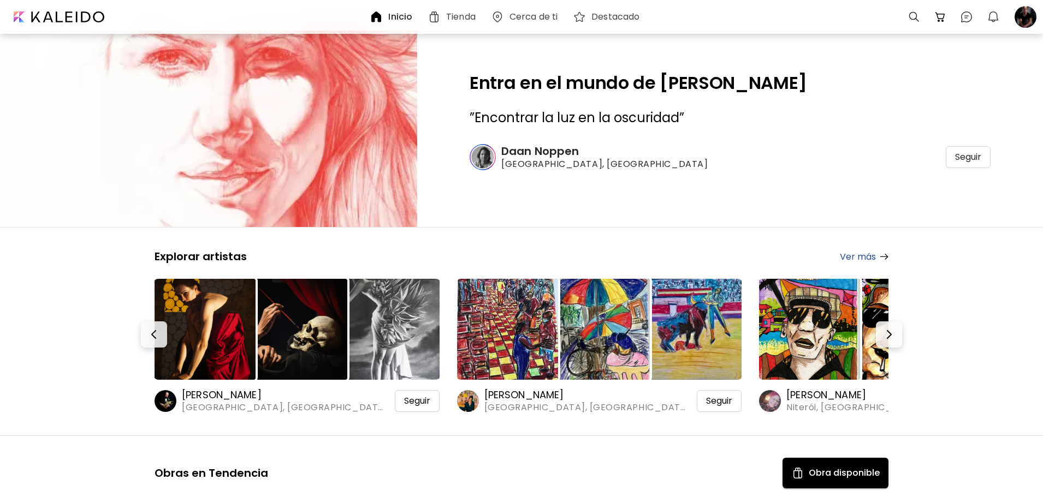
scroll to position [6769, 0]
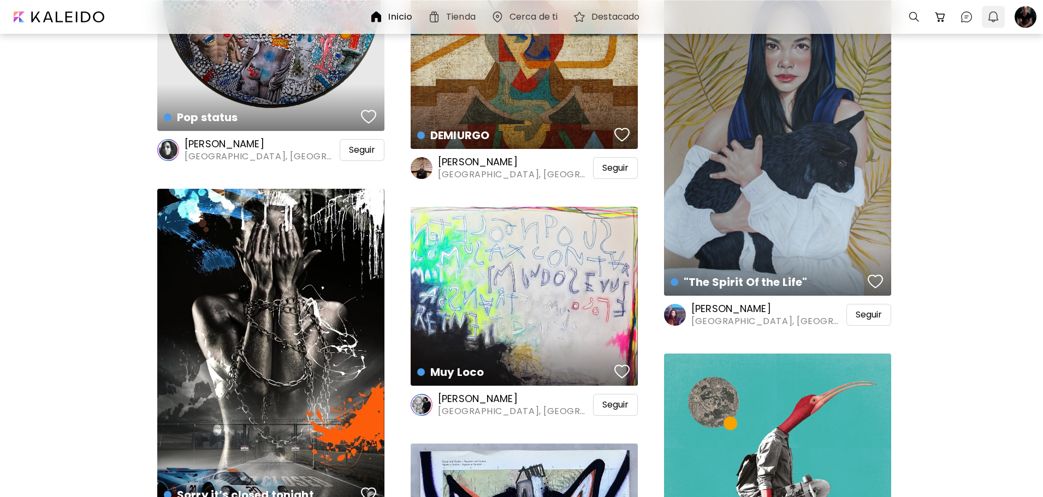
click at [990, 19] on img "button" at bounding box center [993, 16] width 13 height 13
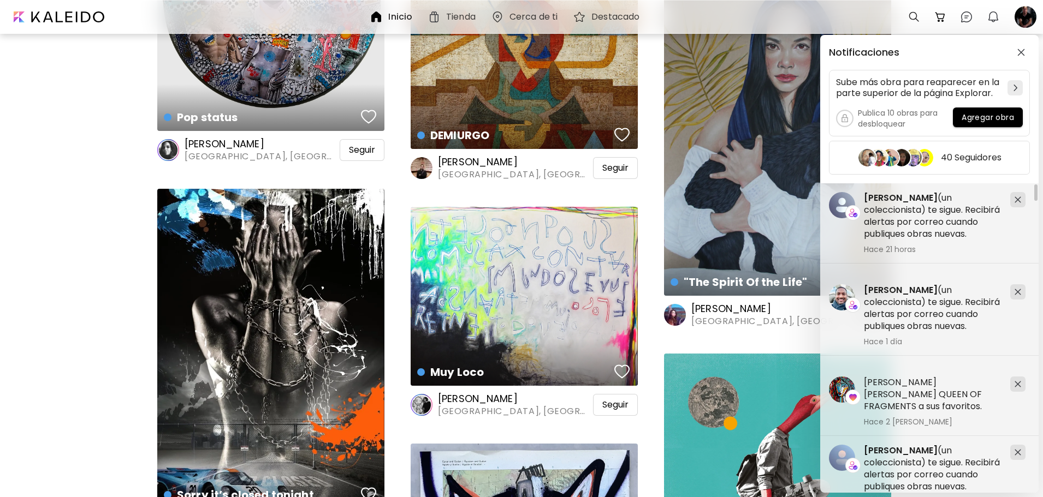
click at [54, 105] on div "Notificaciones Sube más obra para reaparecer en la parte superior de la página …" at bounding box center [521, 248] width 1043 height 497
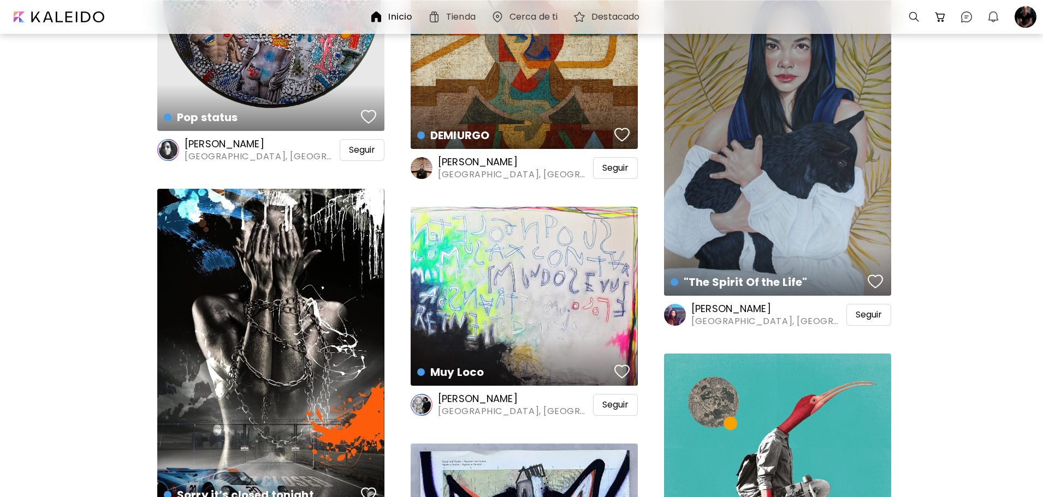
drag, startPoint x: 17, startPoint y: 1, endPoint x: 58, endPoint y: 315, distance: 316.6
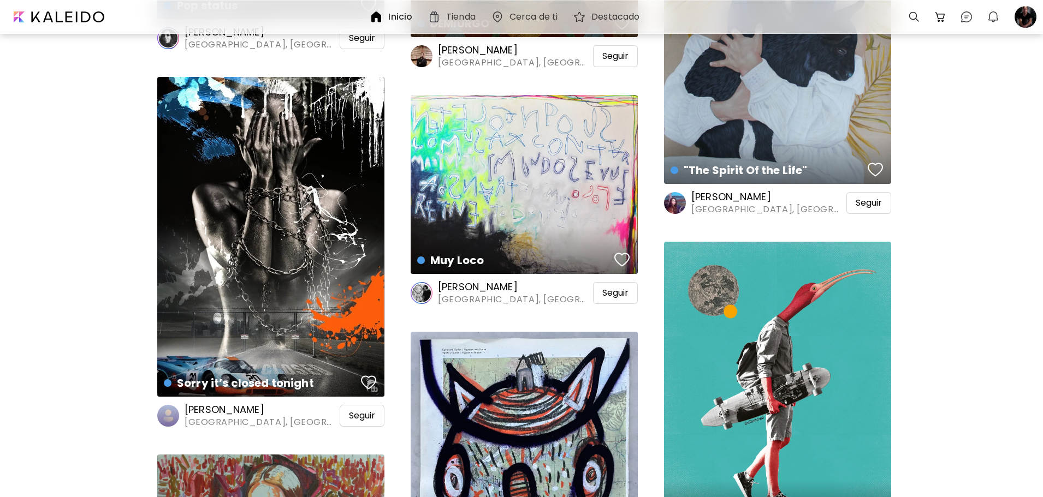
scroll to position [6824, 0]
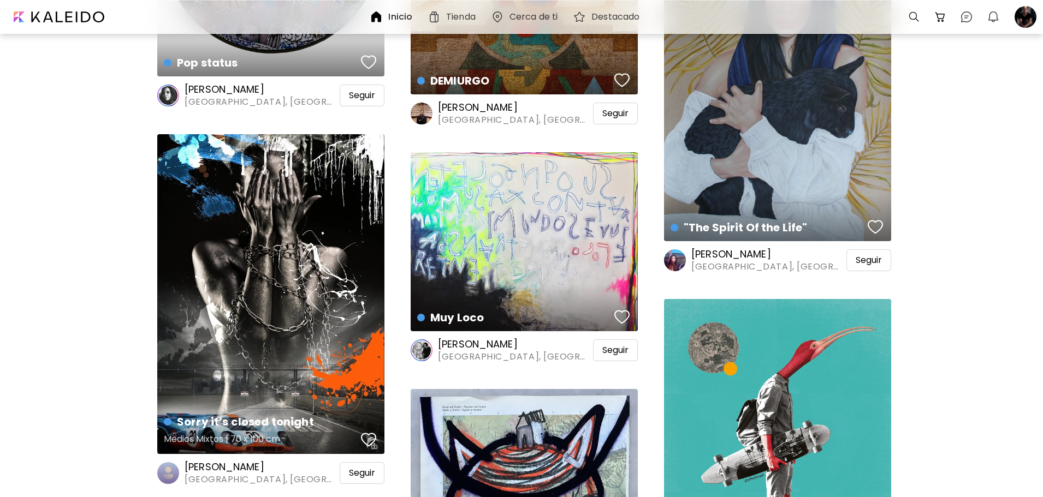
click at [267, 293] on div "Sorry it’s closed tonight Medios Mixtos | 70 x 100 cm" at bounding box center [270, 294] width 227 height 320
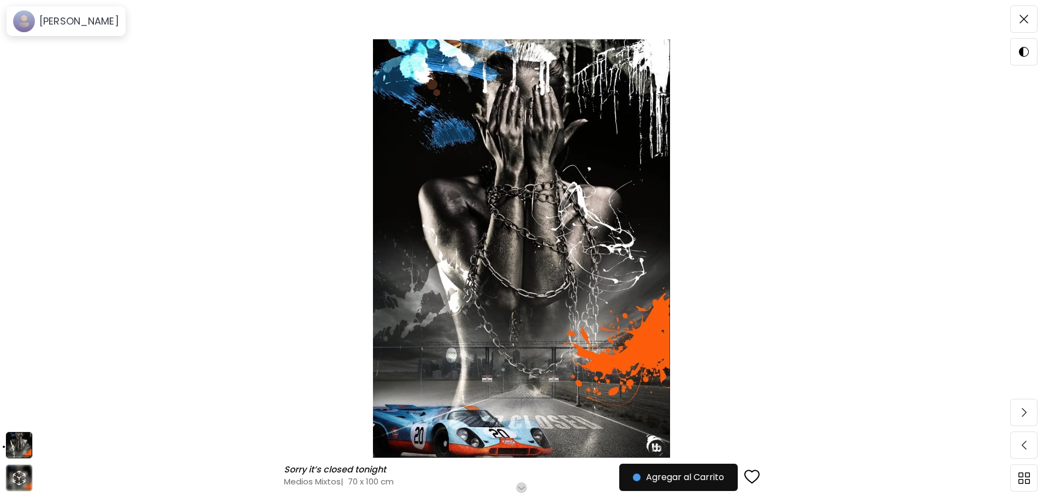
click at [524, 483] on button "button" at bounding box center [521, 488] width 11 height 11
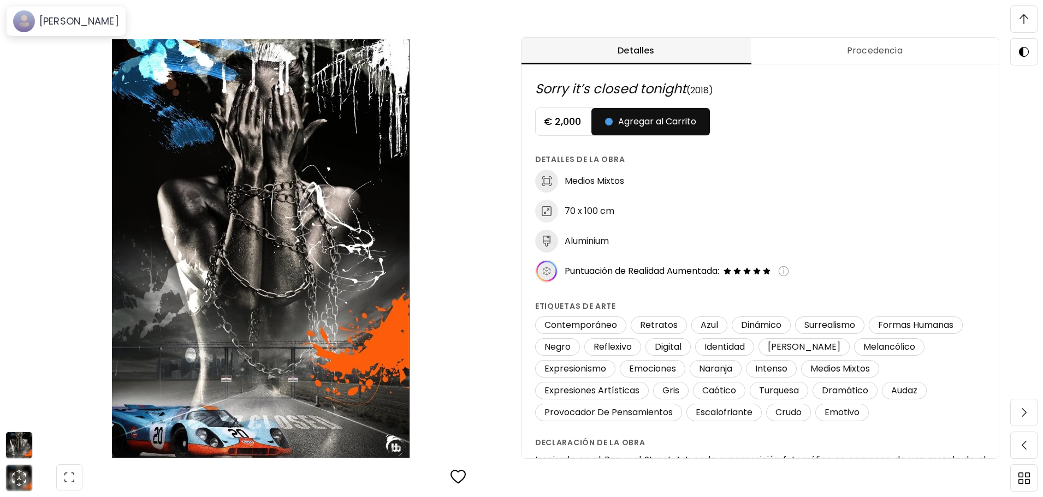
scroll to position [1, 0]
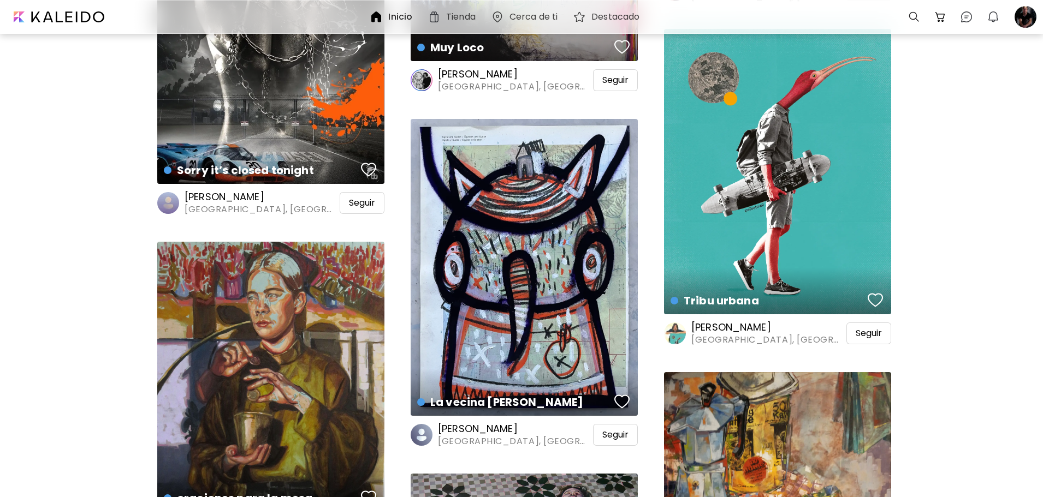
scroll to position [7040, 0]
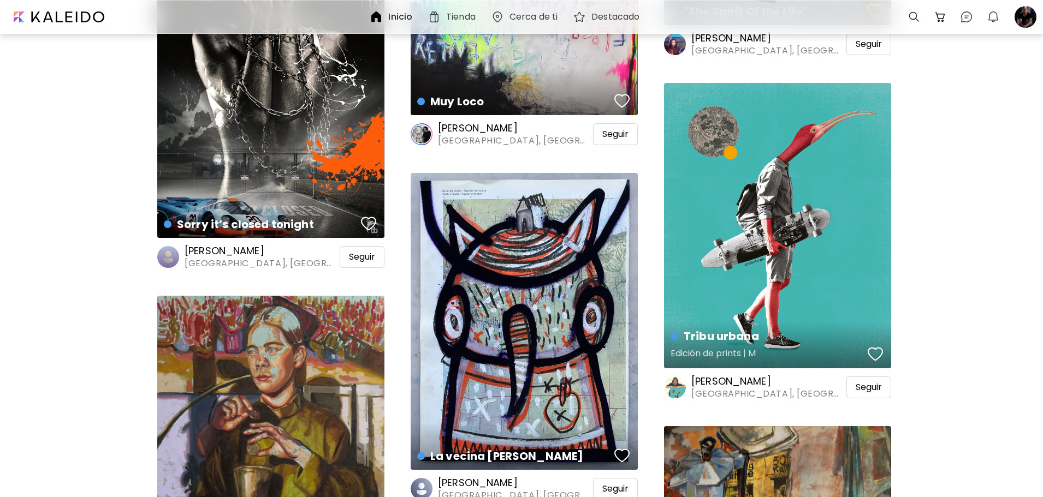
click at [764, 278] on div "Tribu urbana Edición de prints | M" at bounding box center [777, 226] width 227 height 286
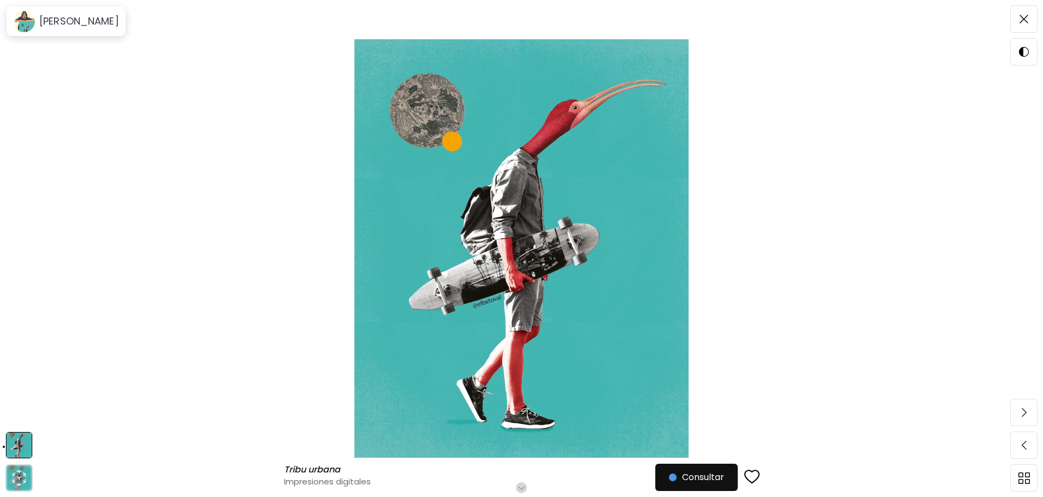
click at [523, 484] on h6 "Desplázate para ver más" at bounding box center [522, 488] width 96 height 9
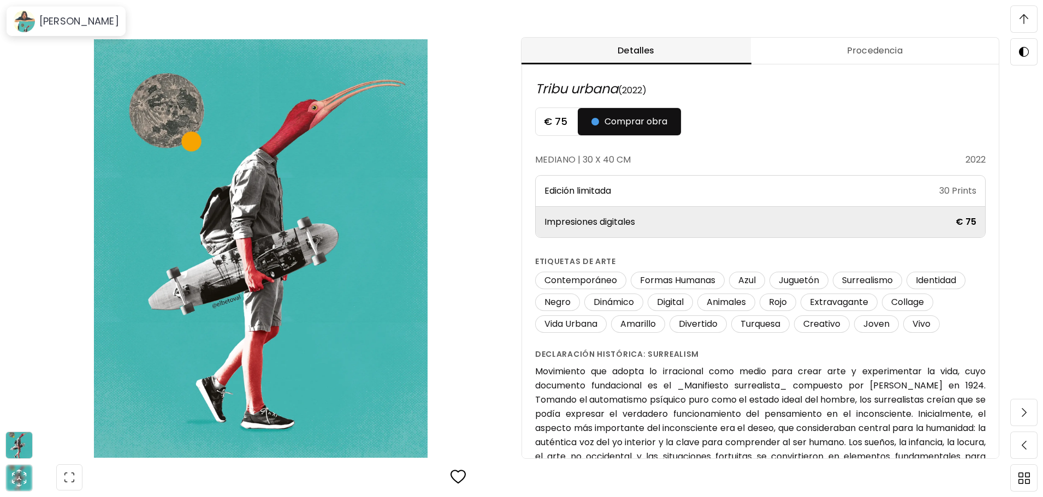
scroll to position [573, 0]
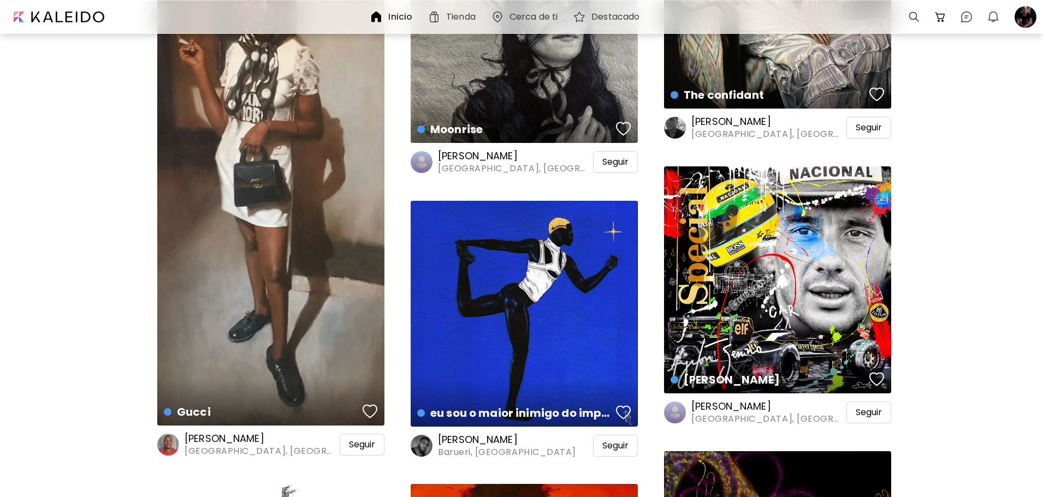
scroll to position [19379, 0]
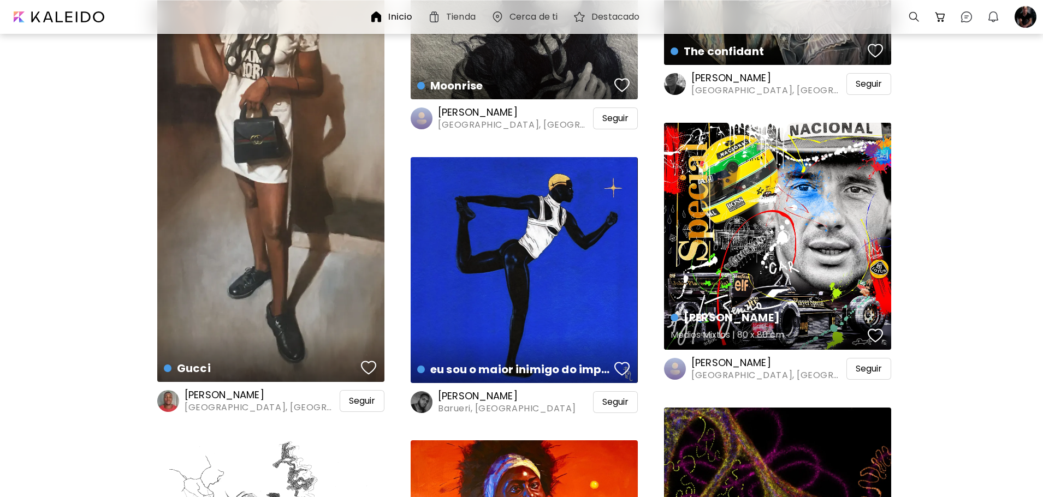
click at [715, 251] on div "Ayrton Medios Mixtos | 80 x 80 cm" at bounding box center [777, 236] width 227 height 227
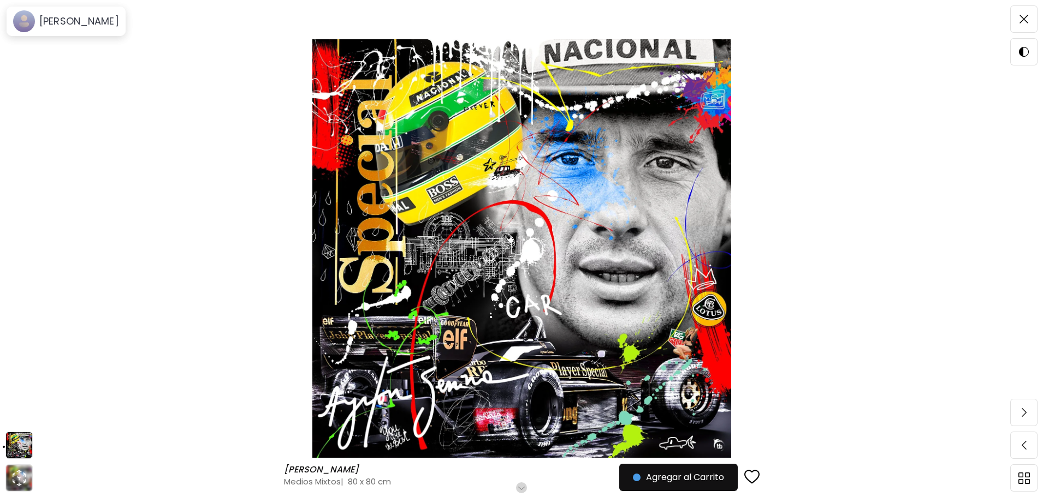
click at [521, 487] on h6 "Desplázate para ver más" at bounding box center [522, 488] width 96 height 9
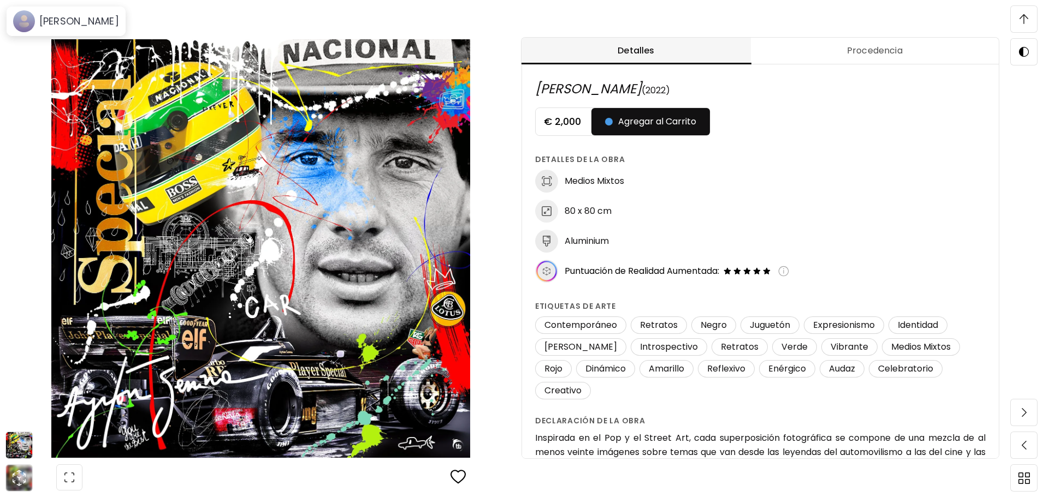
scroll to position [573, 0]
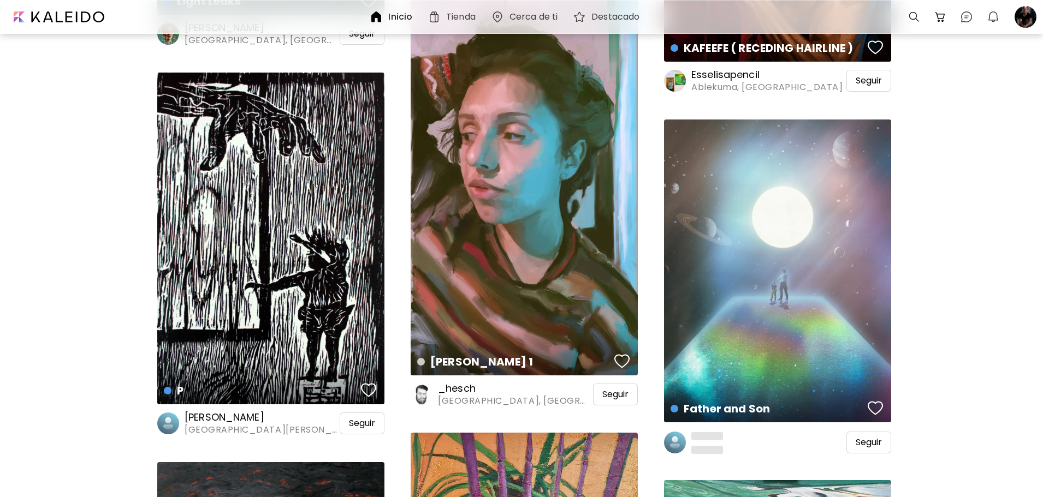
scroll to position [20359, 0]
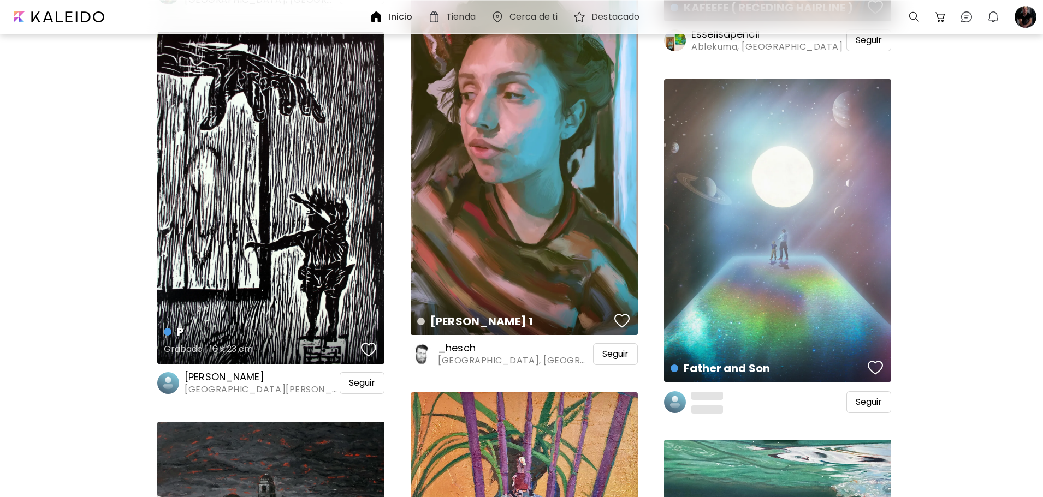
click at [295, 227] on div "P Grabado | 16 x 23 cm" at bounding box center [270, 198] width 227 height 332
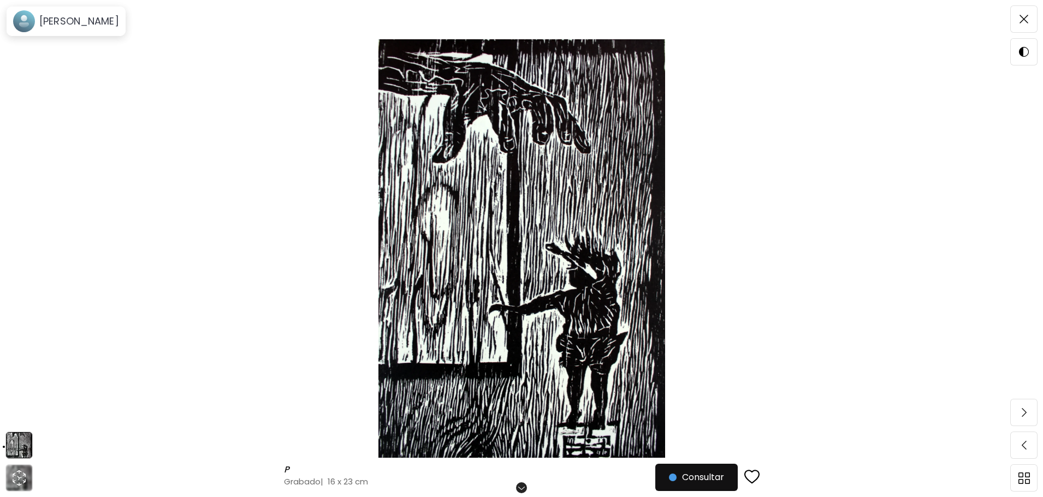
click at [524, 487] on h6 "Desplázate para ver más" at bounding box center [522, 488] width 96 height 9
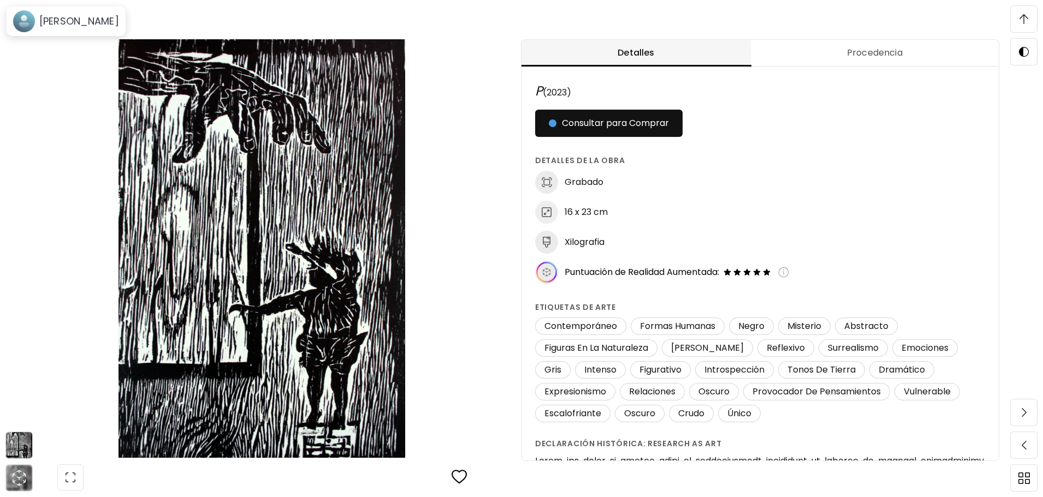
scroll to position [573, 0]
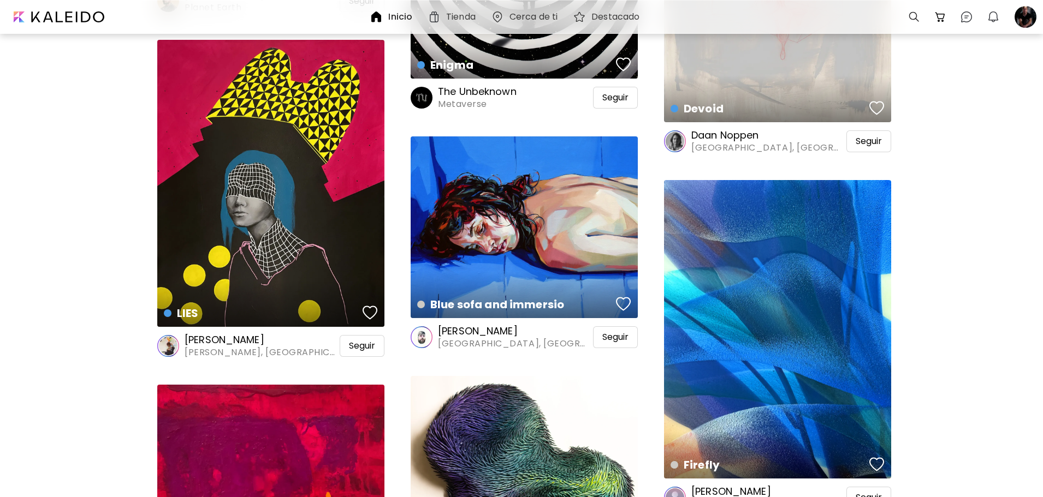
scroll to position [38382, 0]
